Goal: Task Accomplishment & Management: Use online tool/utility

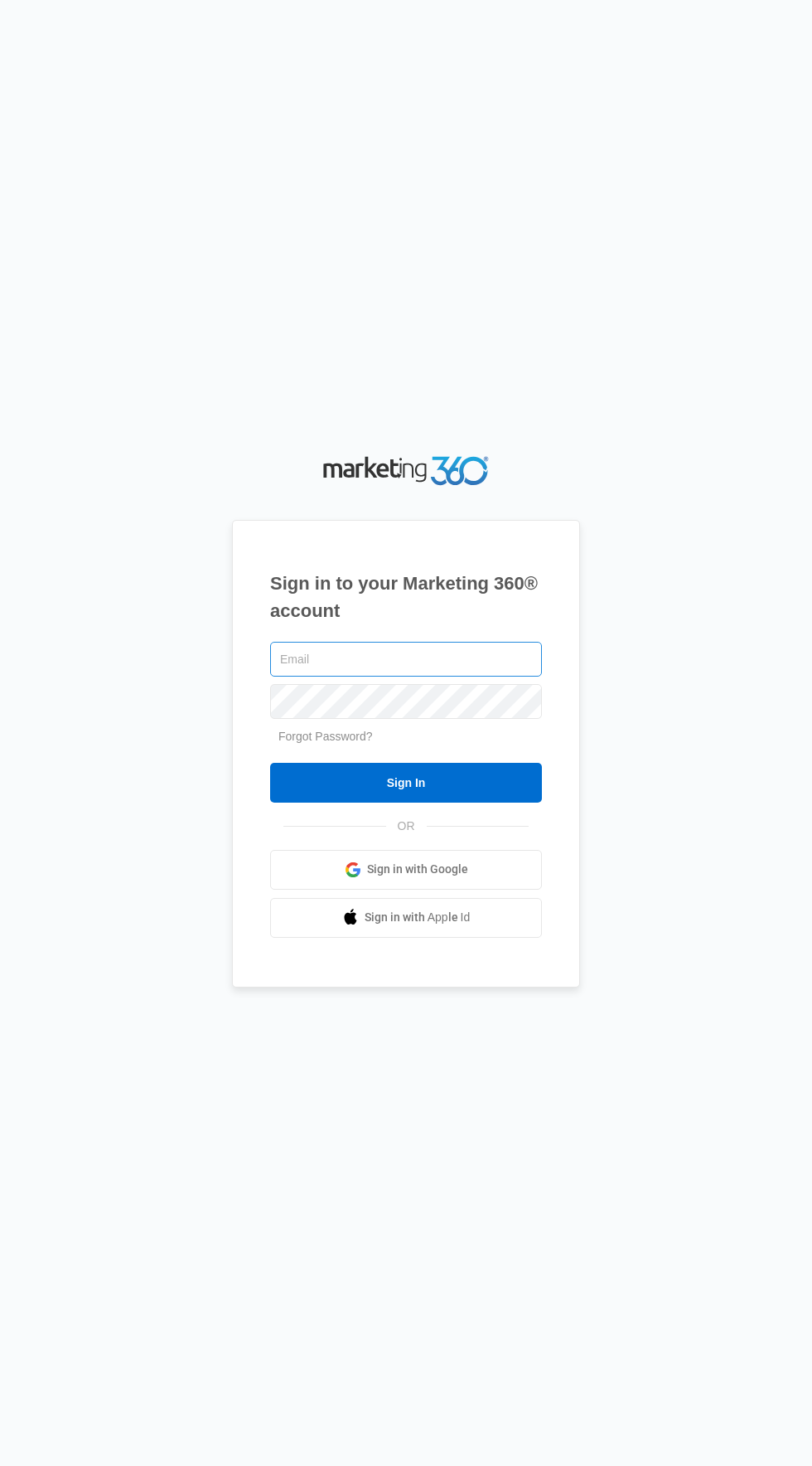
click at [497, 676] on input "text" at bounding box center [406, 660] width 272 height 35
type input "[EMAIL_ADDRESS][DOMAIN_NAME]"
click at [271, 763] on input "Sign In" at bounding box center [406, 782] width 272 height 40
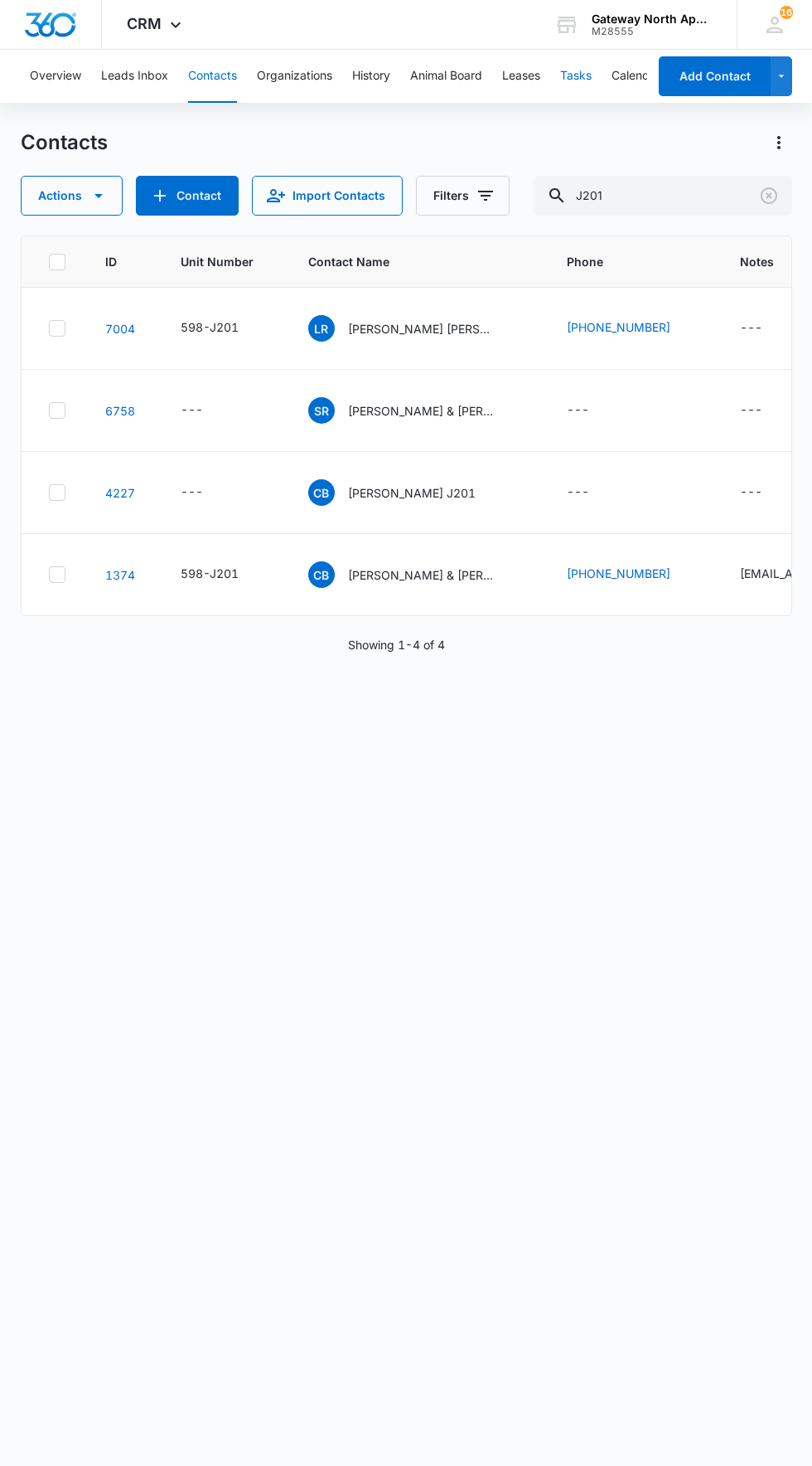
click at [592, 69] on button "Tasks" at bounding box center [576, 76] width 31 height 53
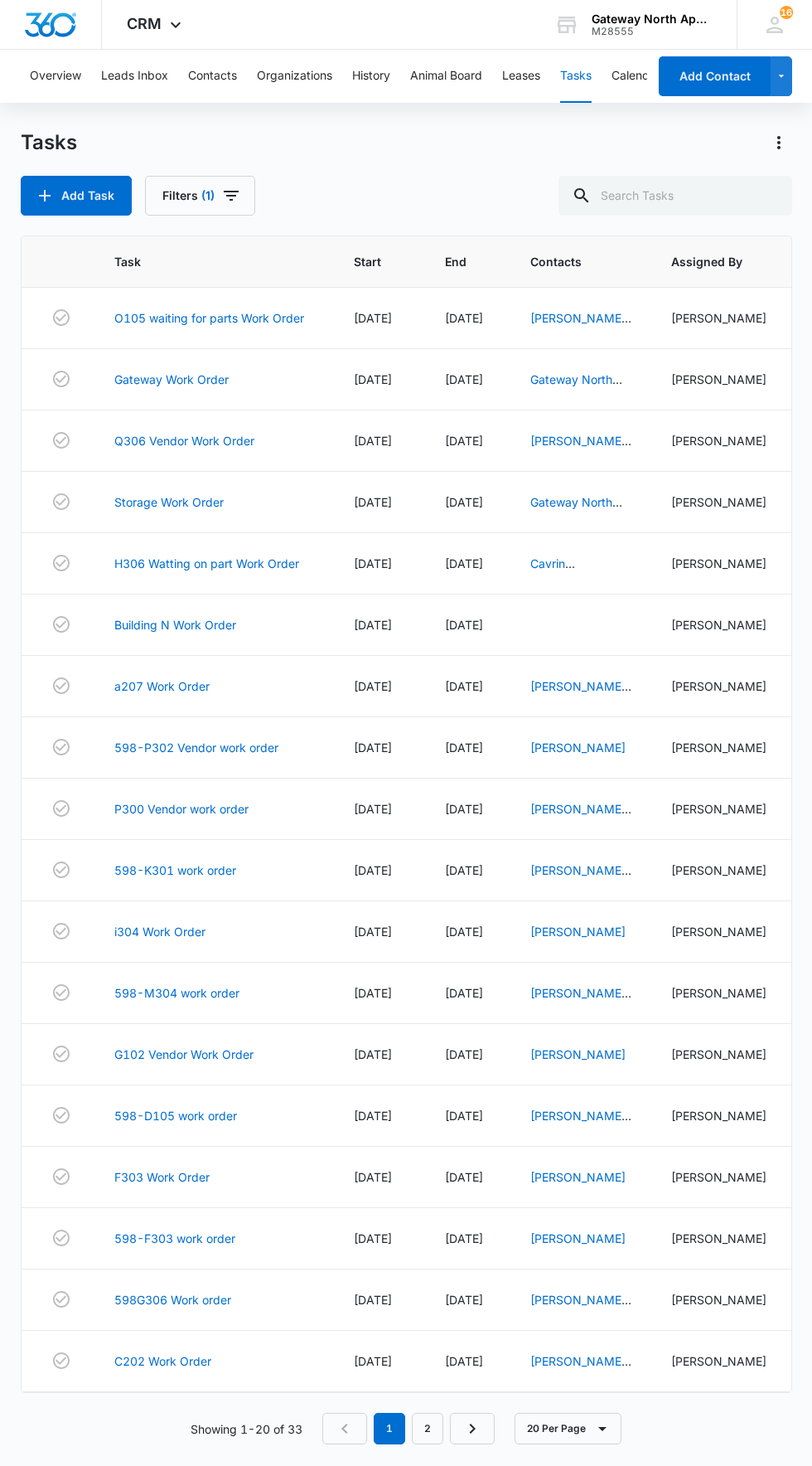
scroll to position [15, 0]
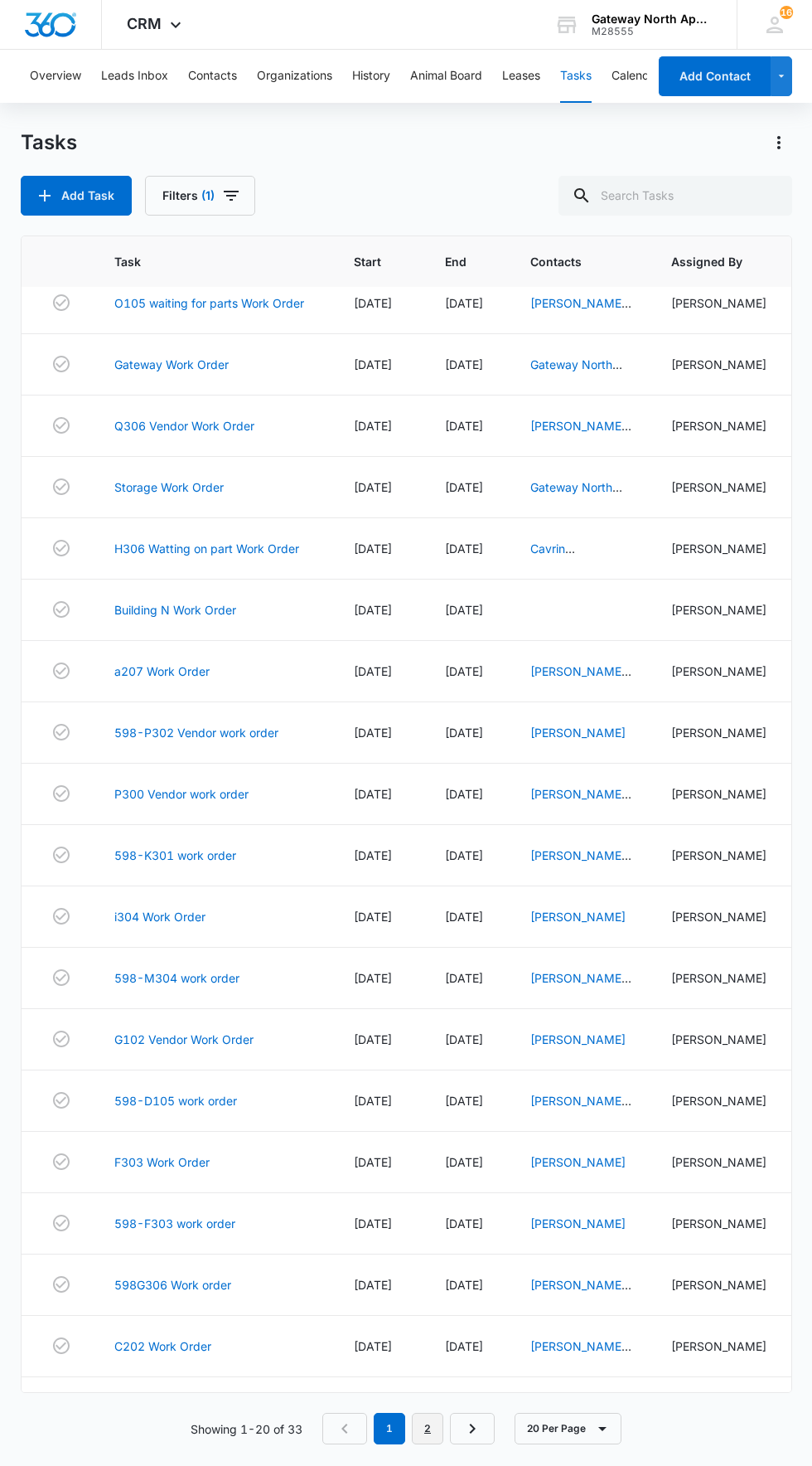
click at [429, 1444] on link "2" at bounding box center [428, 1428] width 31 height 31
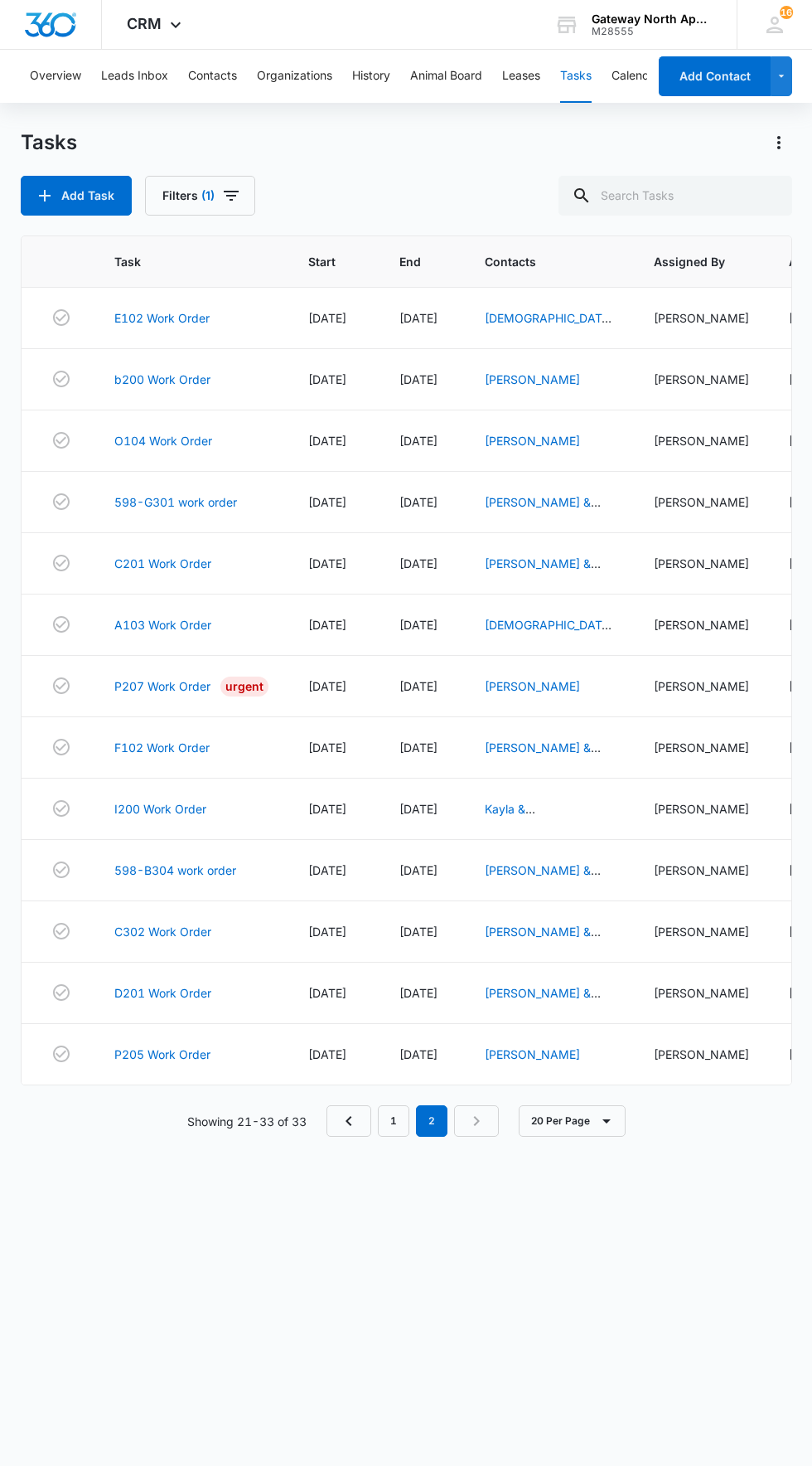
scroll to position [0, 0]
click at [151, 1001] on link "D201 Work Order" at bounding box center [163, 992] width 97 height 18
